Goal: Transaction & Acquisition: Subscribe to service/newsletter

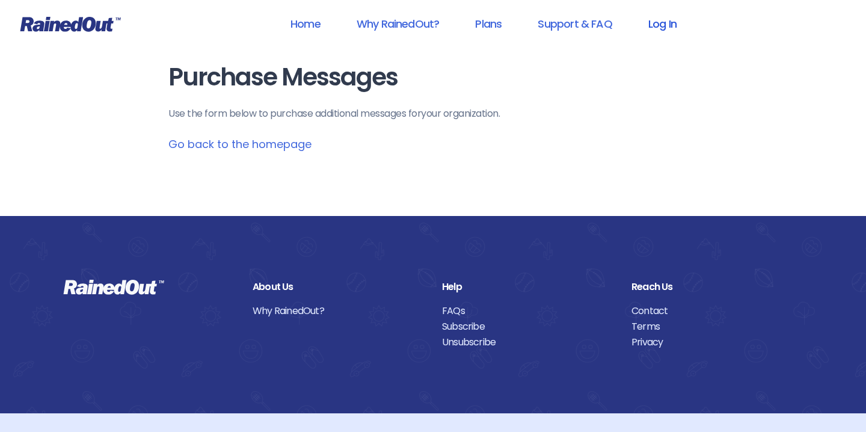
click at [666, 21] on link "Log In" at bounding box center [663, 23] width 60 height 27
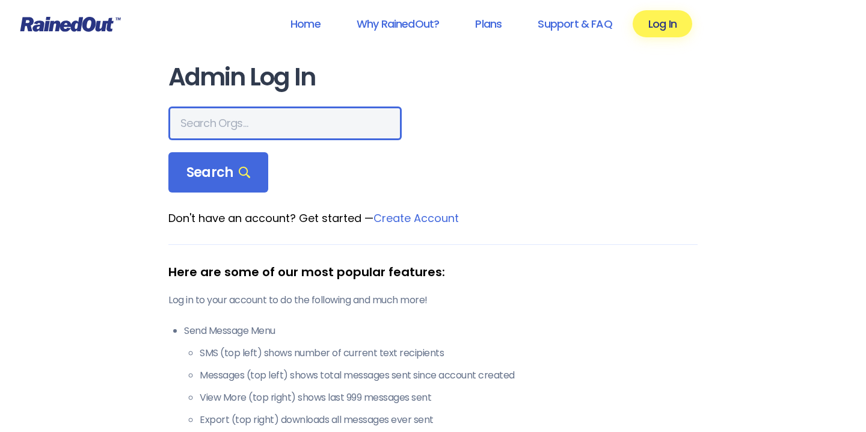
click at [200, 126] on input "text" at bounding box center [284, 123] width 233 height 34
type input "Mount Pleasant Rec"
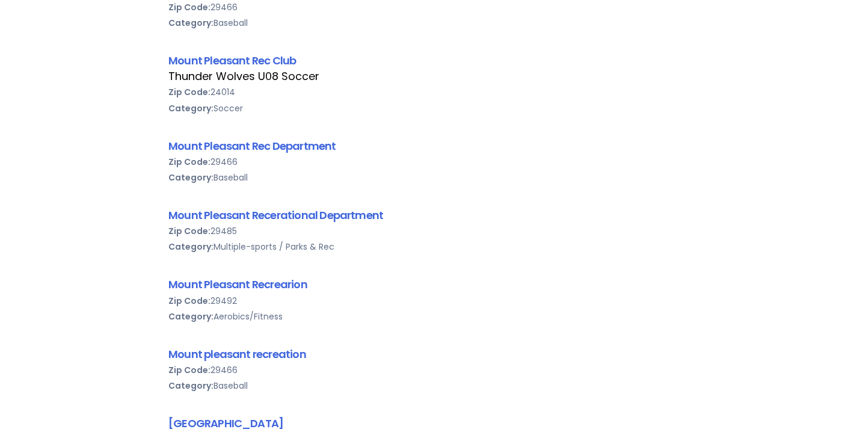
scroll to position [387, 0]
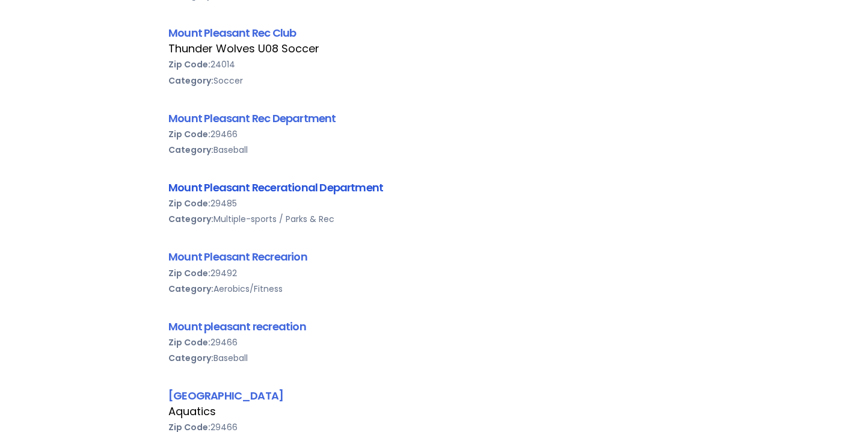
click at [277, 191] on link "Mount Pleasant Recerational Department" at bounding box center [275, 187] width 215 height 15
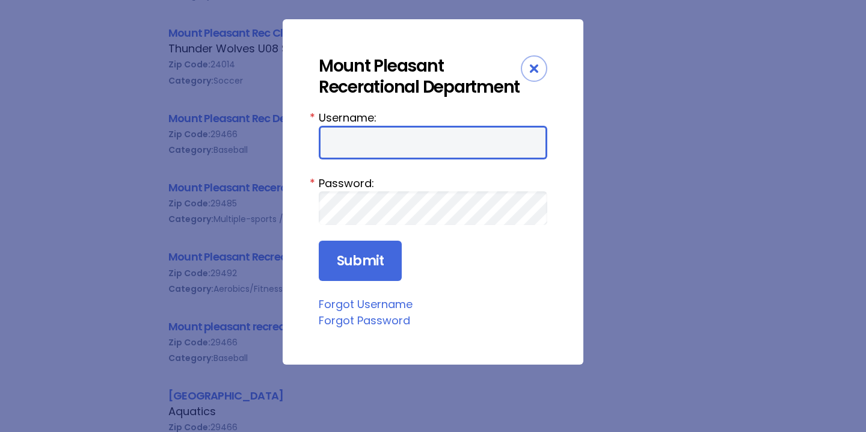
click at [363, 143] on input "Username:" at bounding box center [433, 143] width 229 height 34
type input "andrewsosebee@gmail.com"
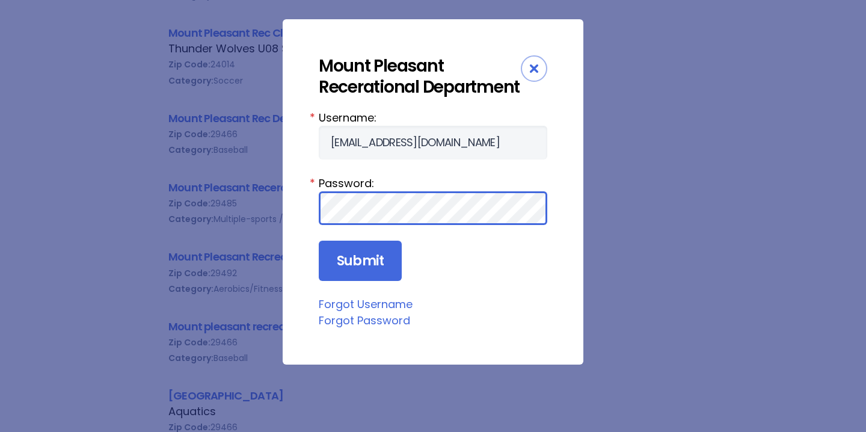
click at [319, 241] on input "Submit" at bounding box center [360, 261] width 83 height 41
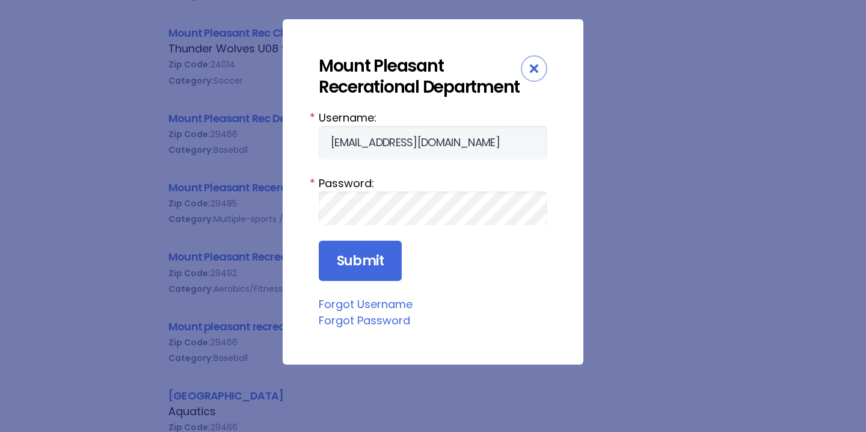
click at [356, 283] on div "Username: andrewsosebee@gmail.com * Password: * Submit Forgot Username Forgot P…" at bounding box center [433, 218] width 229 height 219
click at [357, 263] on input "Submit" at bounding box center [360, 261] width 83 height 41
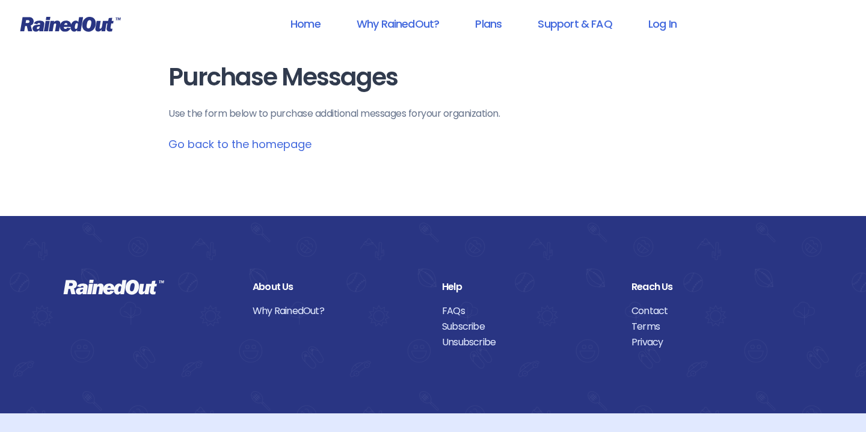
click at [210, 148] on link "Go back to the homepage" at bounding box center [239, 144] width 143 height 15
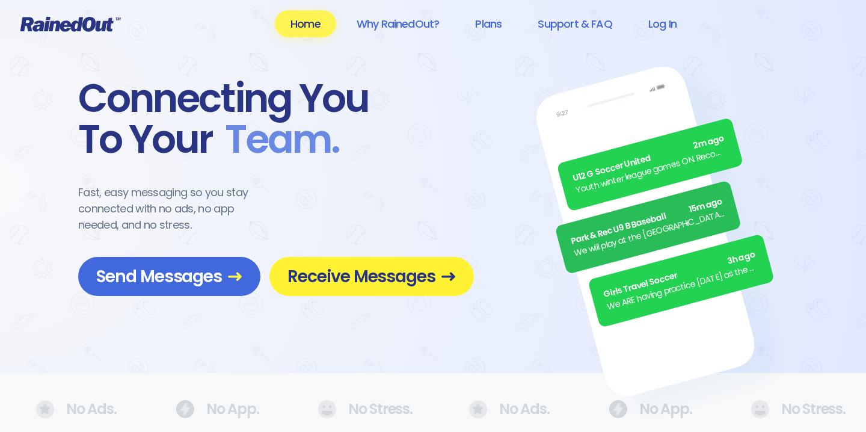
click at [356, 275] on span "Receive Messages" at bounding box center [372, 276] width 168 height 21
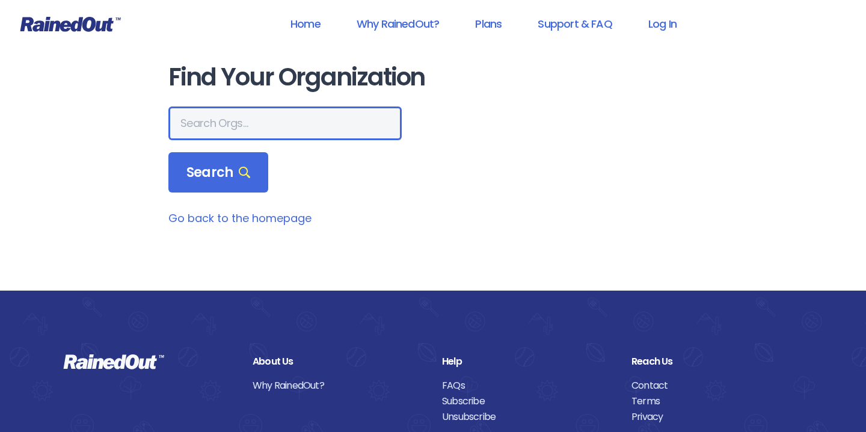
click at [235, 122] on input "text" at bounding box center [284, 123] width 233 height 34
type input "Mount Pleasant Rec"
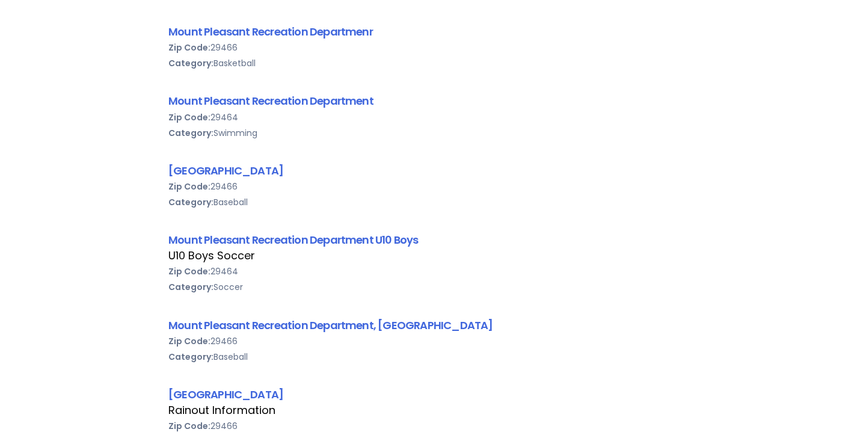
scroll to position [1037, 0]
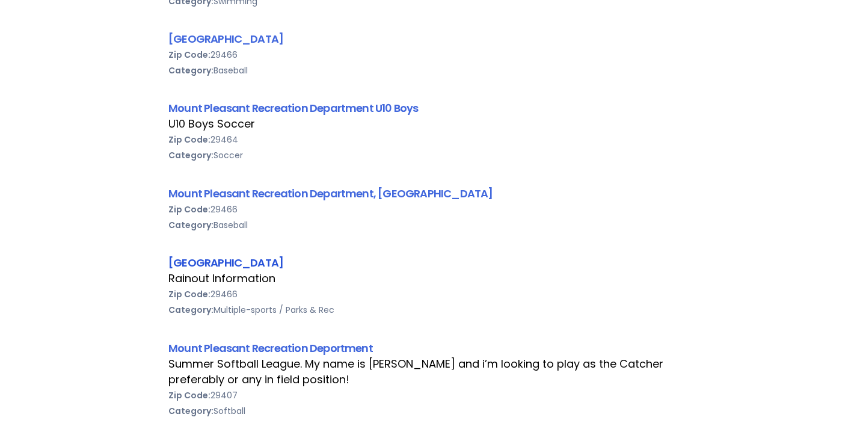
click at [261, 261] on link "[GEOGRAPHIC_DATA]" at bounding box center [225, 262] width 115 height 15
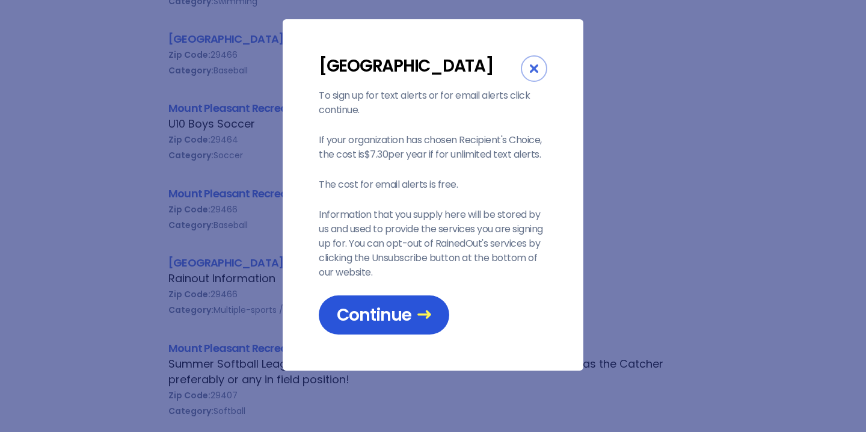
click at [380, 325] on span "Continue" at bounding box center [384, 314] width 94 height 21
